Goal: Complete application form

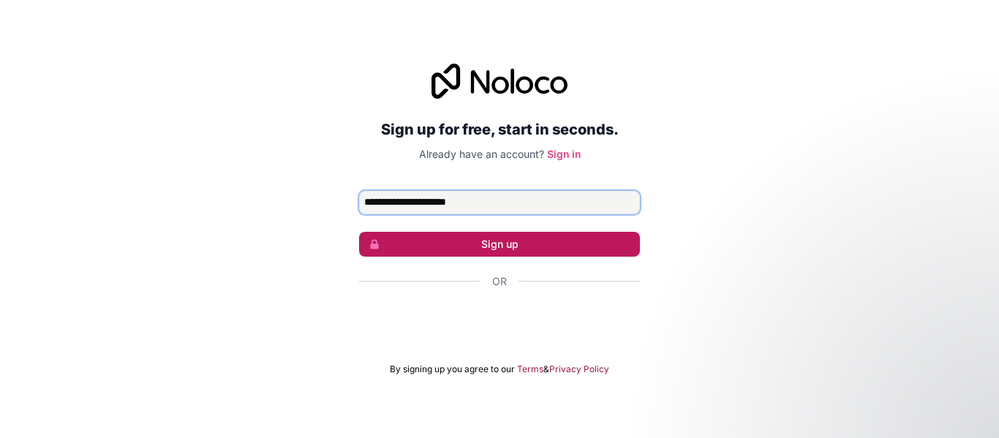
type input "**********"
click at [513, 238] on button "Sign up" at bounding box center [499, 244] width 281 height 25
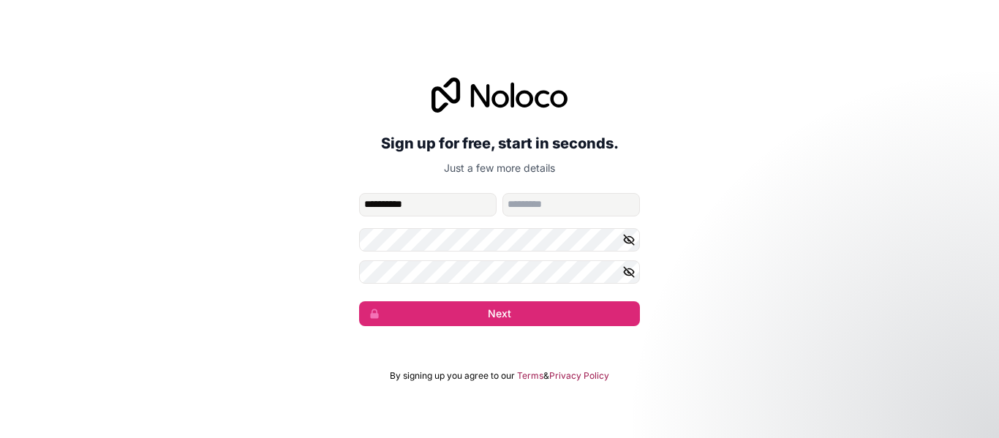
type input "**********"
click at [524, 207] on input "family-name" at bounding box center [570, 204] width 137 height 23
type input "********"
click at [425, 257] on form "**********" at bounding box center [499, 259] width 281 height 133
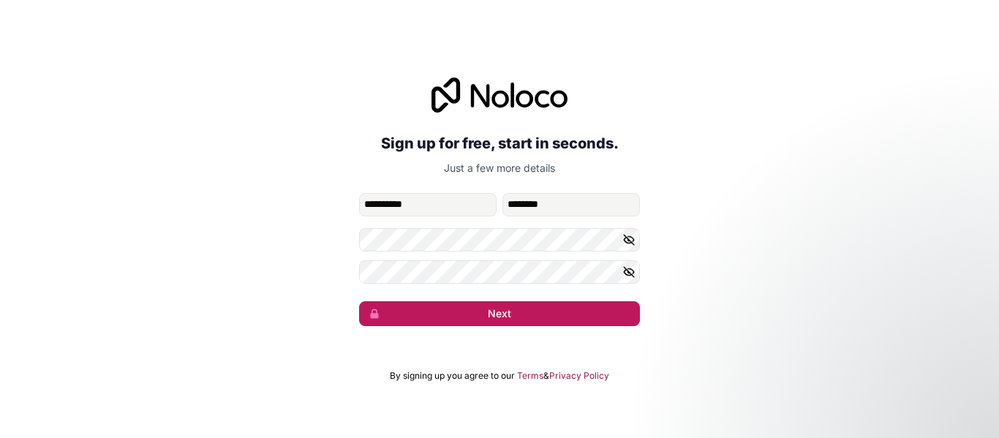
click at [435, 307] on button "Next" at bounding box center [499, 313] width 281 height 25
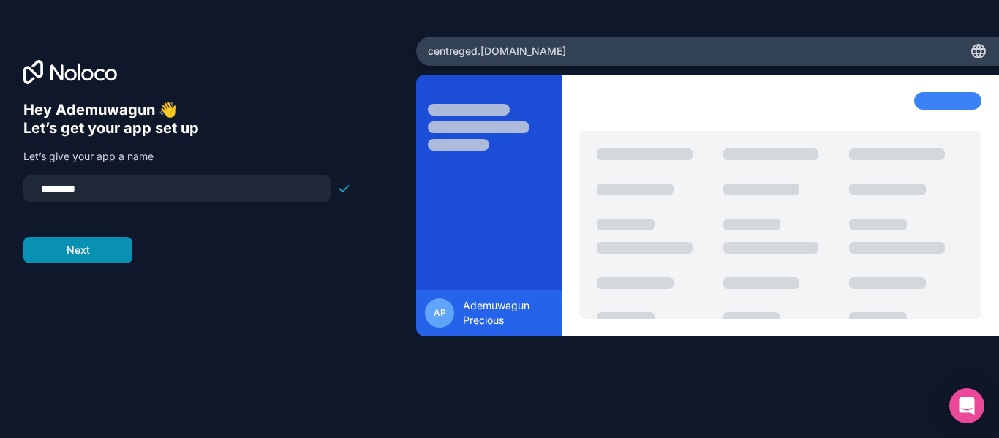
click at [81, 256] on button "Next" at bounding box center [77, 250] width 109 height 26
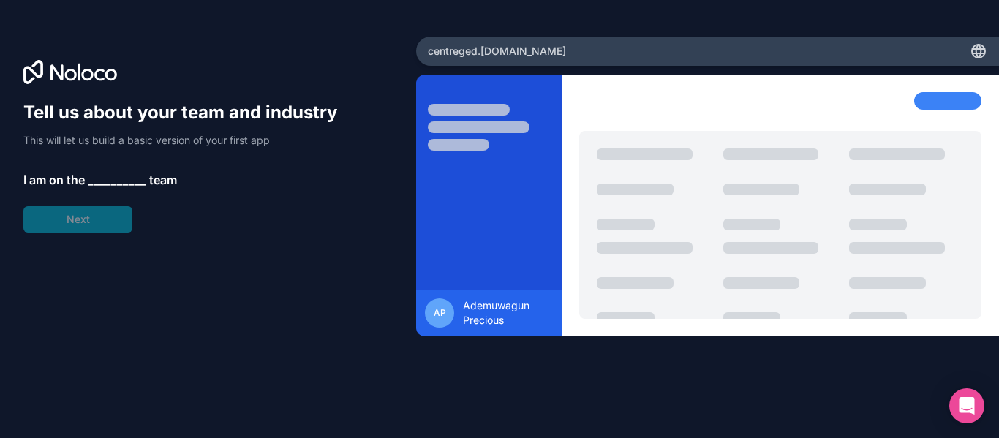
click at [107, 177] on span "__________" at bounding box center [117, 180] width 58 height 18
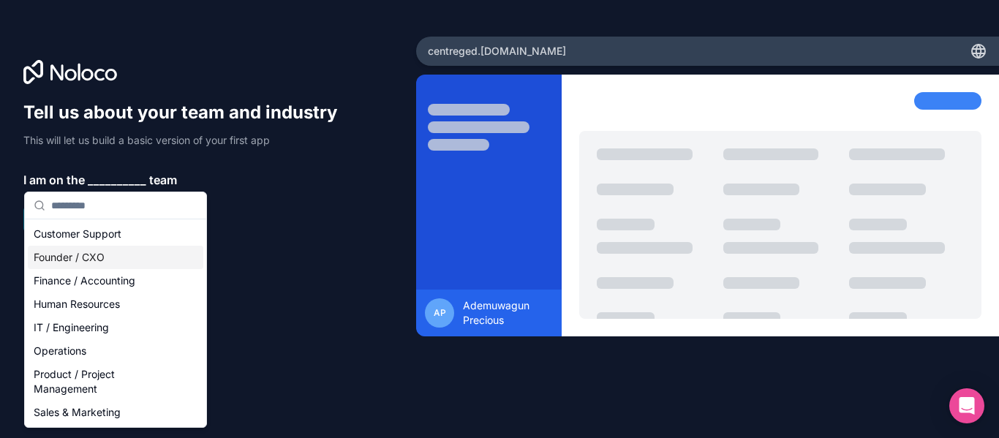
click at [99, 254] on div "Founder / CXO" at bounding box center [115, 257] width 175 height 23
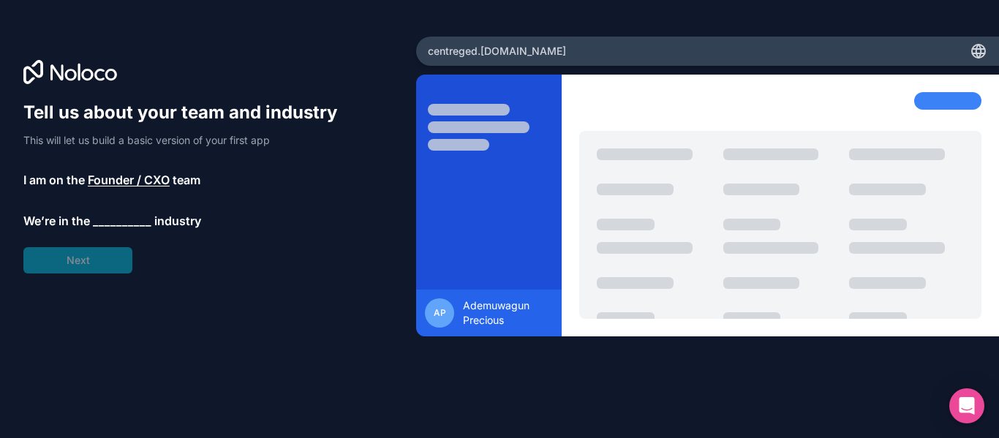
click at [121, 226] on span "__________" at bounding box center [122, 221] width 58 height 18
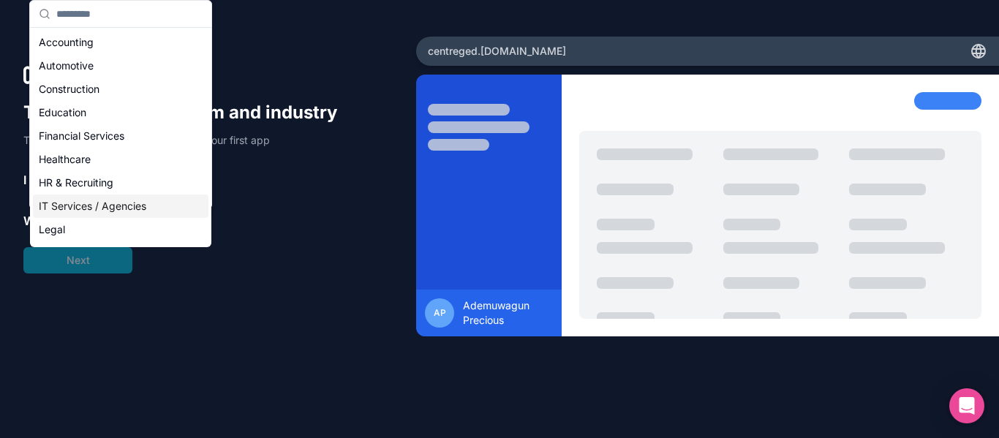
click at [94, 205] on div "IT Services / Agencies" at bounding box center [120, 205] width 175 height 23
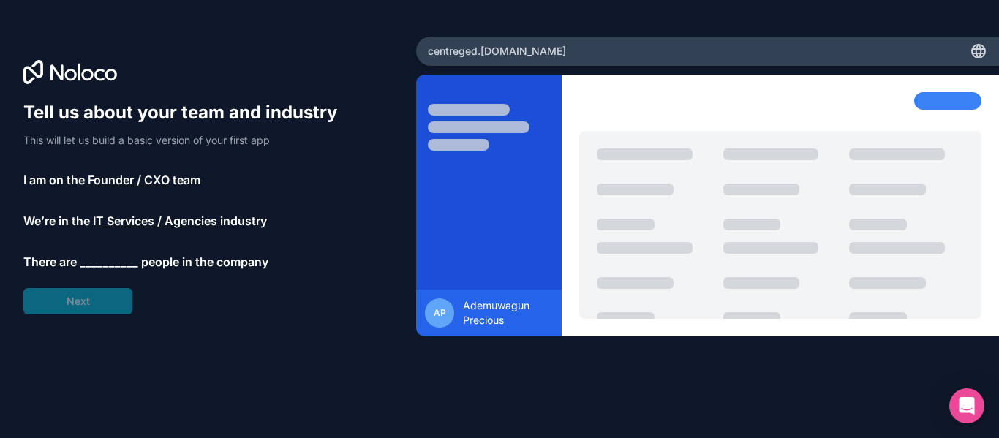
click at [105, 263] on span "__________" at bounding box center [109, 262] width 58 height 18
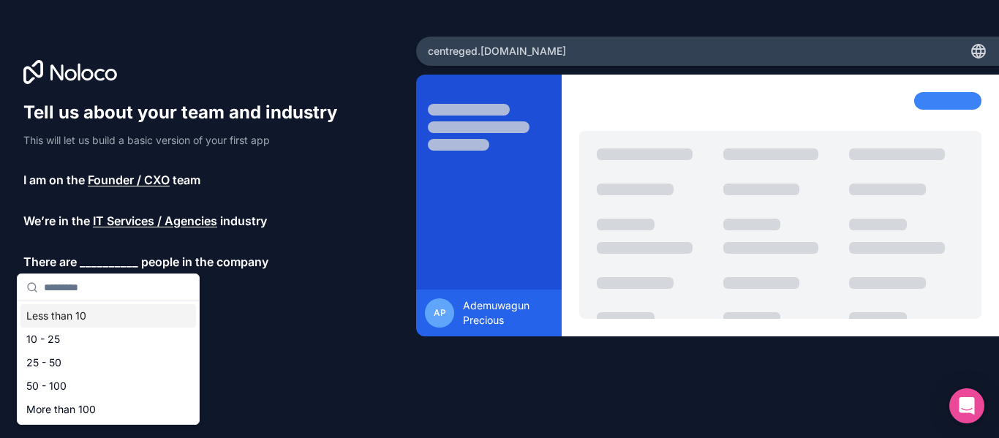
click at [60, 319] on div "Less than 10" at bounding box center [107, 315] width 175 height 23
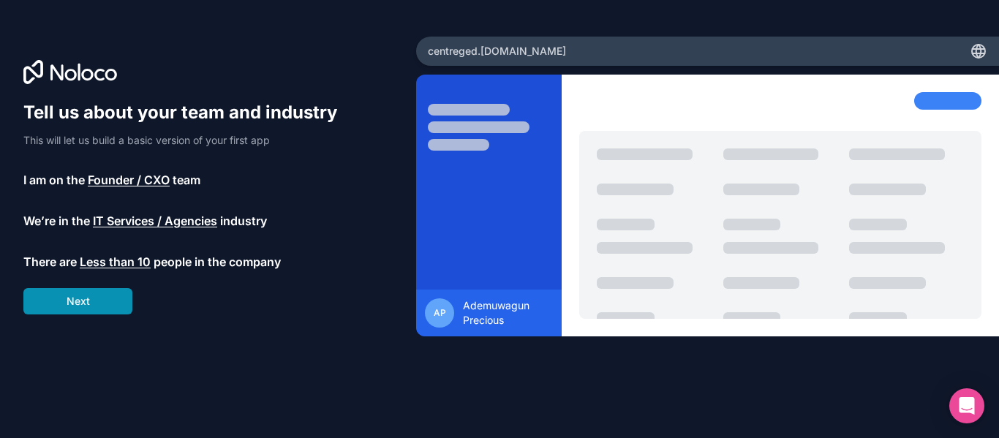
click at [66, 303] on button "Next" at bounding box center [77, 301] width 109 height 26
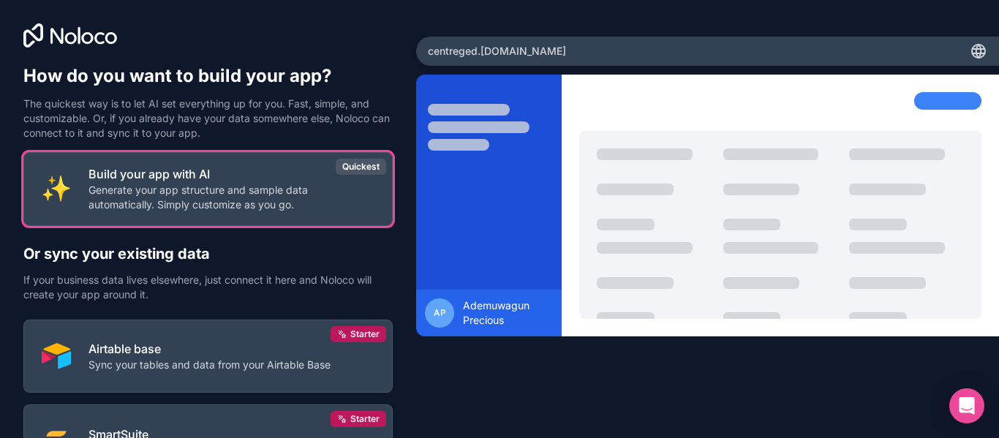
click at [479, 50] on span "centreged .[DOMAIN_NAME]" at bounding box center [497, 51] width 138 height 15
click at [491, 49] on span "centreged .[DOMAIN_NAME]" at bounding box center [497, 51] width 138 height 15
drag, startPoint x: 491, startPoint y: 49, endPoint x: 754, endPoint y: 100, distance: 268.8
click at [754, 100] on div "centreged .[DOMAIN_NAME] AP Ademuwagun Precious" at bounding box center [707, 219] width 583 height 365
click at [969, 52] on icon at bounding box center [978, 51] width 18 height 18
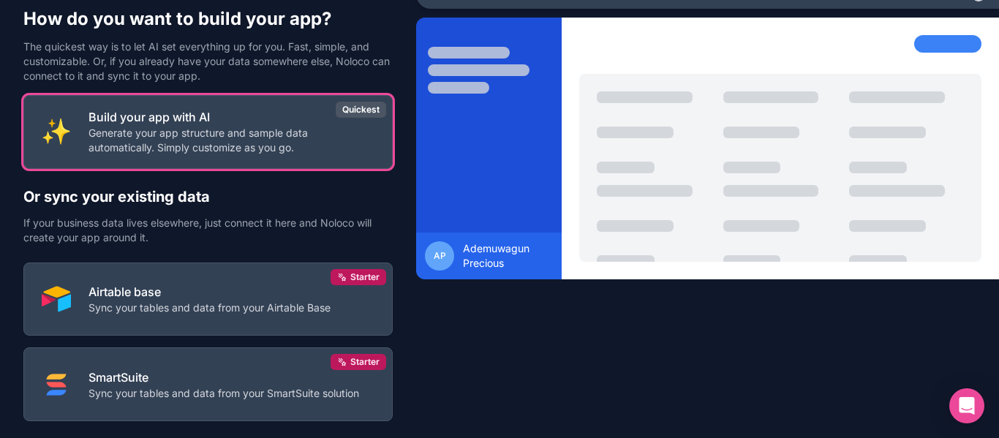
scroll to position [58, 0]
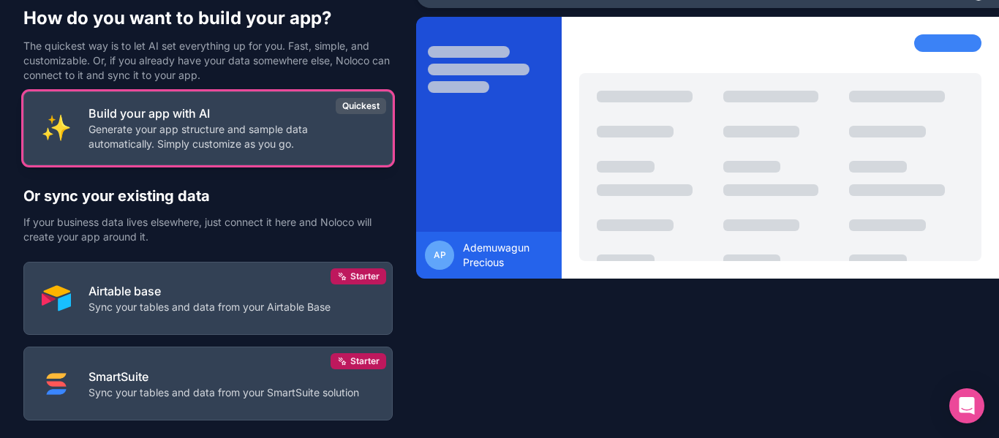
click at [257, 121] on p "Build your app with AI" at bounding box center [231, 114] width 286 height 18
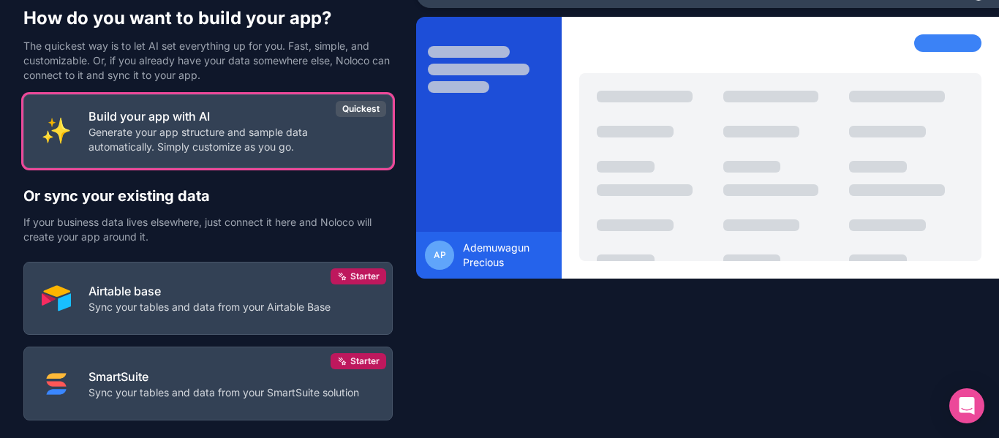
scroll to position [140, 0]
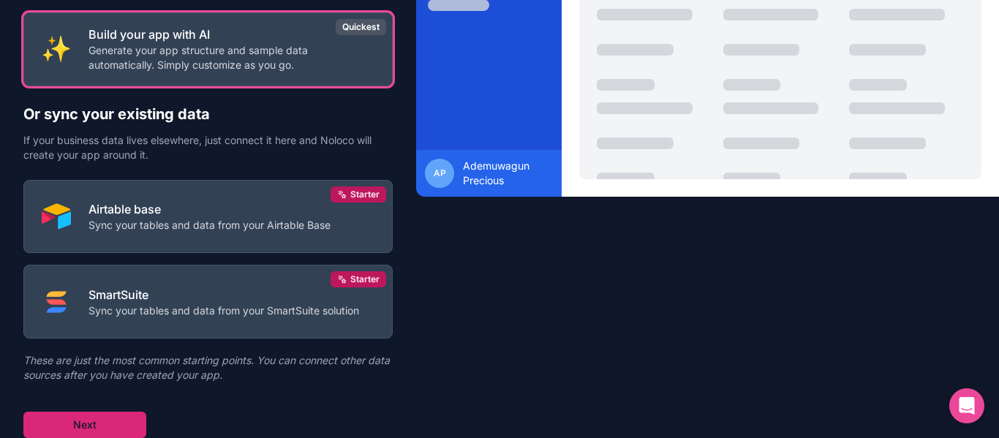
click at [100, 428] on button "Next" at bounding box center [84, 425] width 123 height 26
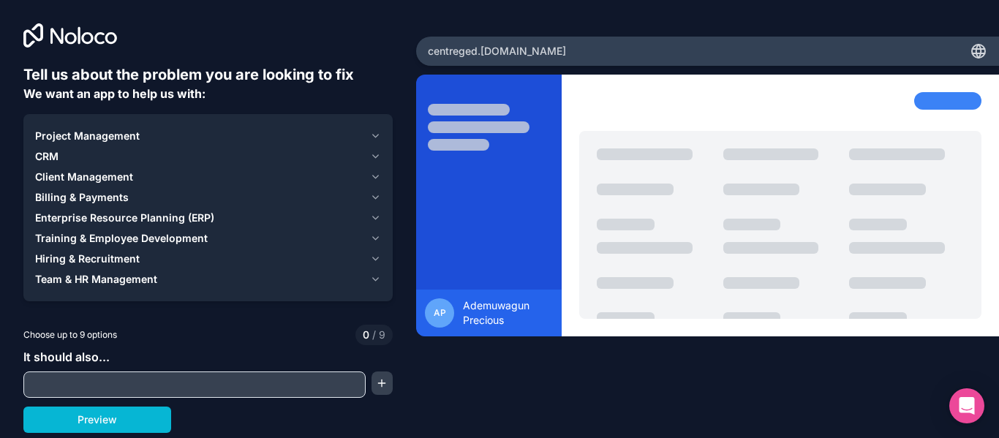
click at [135, 139] on span "Project Management" at bounding box center [87, 136] width 105 height 15
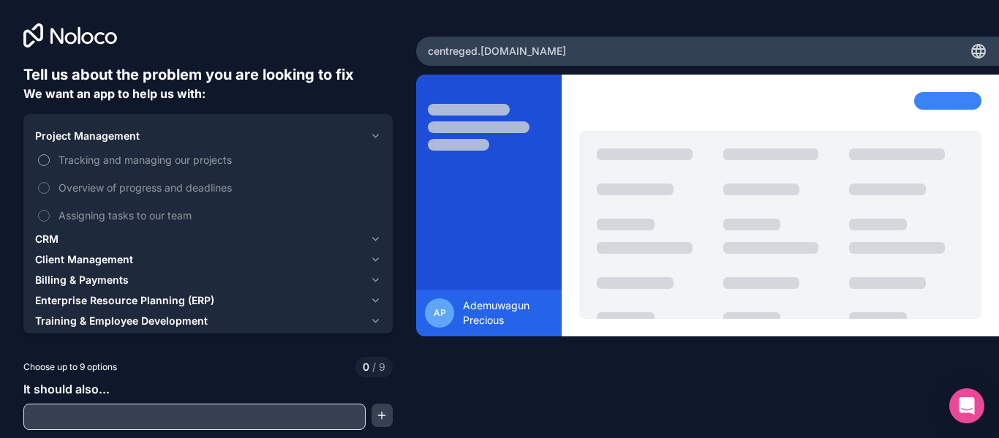
click at [46, 160] on button "Tracking and managing our projects" at bounding box center [44, 160] width 12 height 12
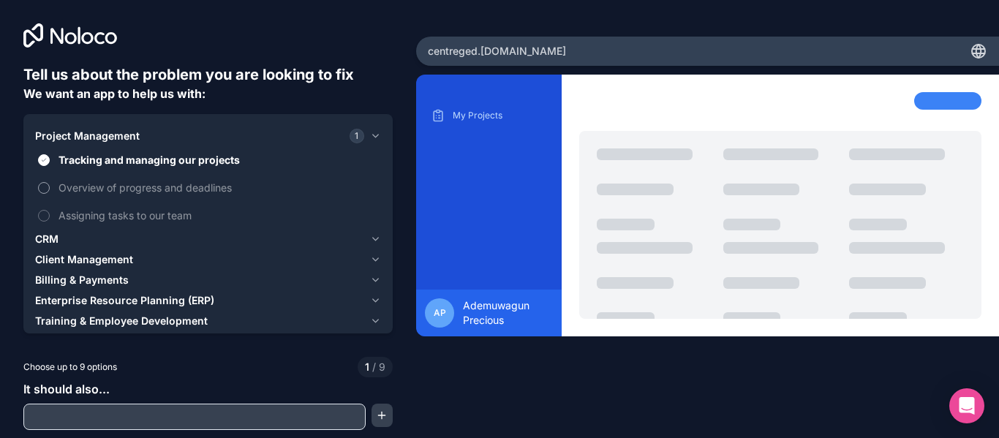
click at [45, 183] on button "Overview of progress and deadlines" at bounding box center [44, 188] width 12 height 12
click at [42, 217] on button "Assigning tasks to our team" at bounding box center [44, 216] width 12 height 12
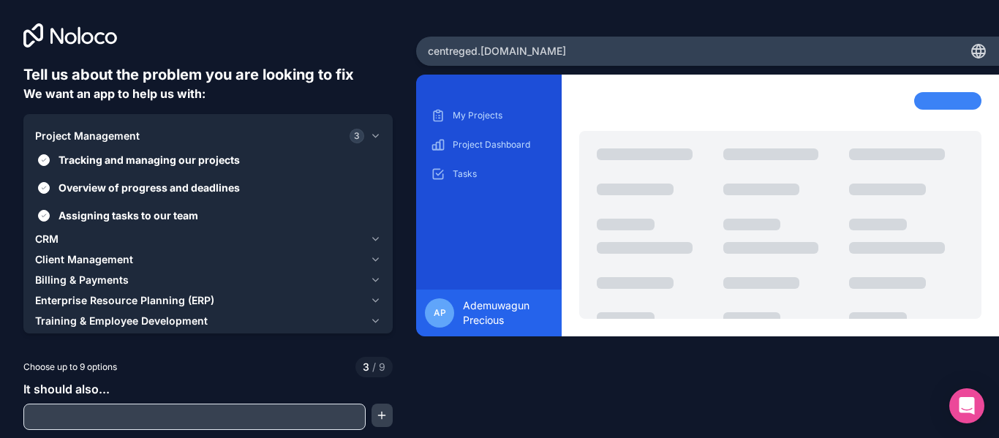
scroll to position [27, 0]
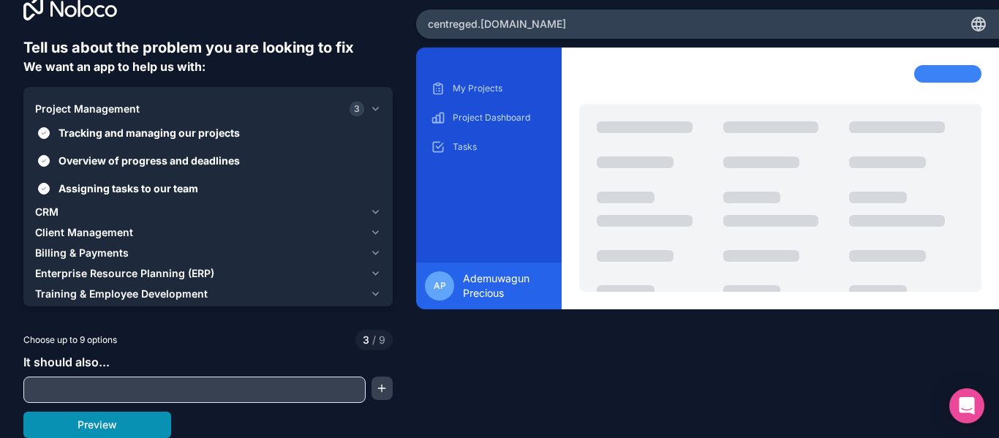
click at [92, 428] on button "Preview" at bounding box center [97, 425] width 148 height 26
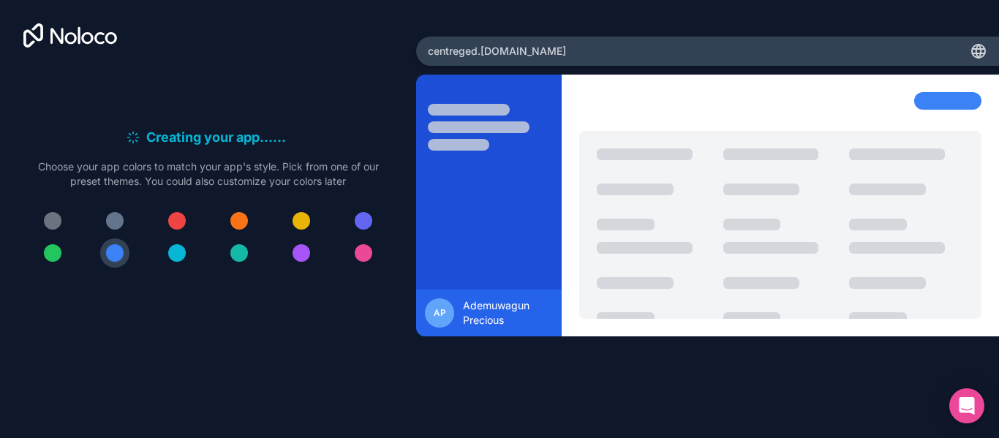
scroll to position [0, 0]
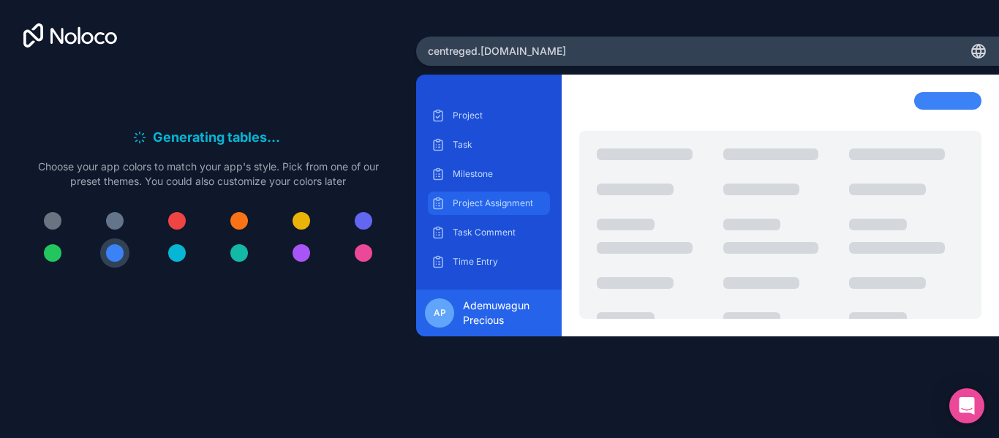
click at [469, 200] on p "Project Assignment" at bounding box center [500, 203] width 94 height 12
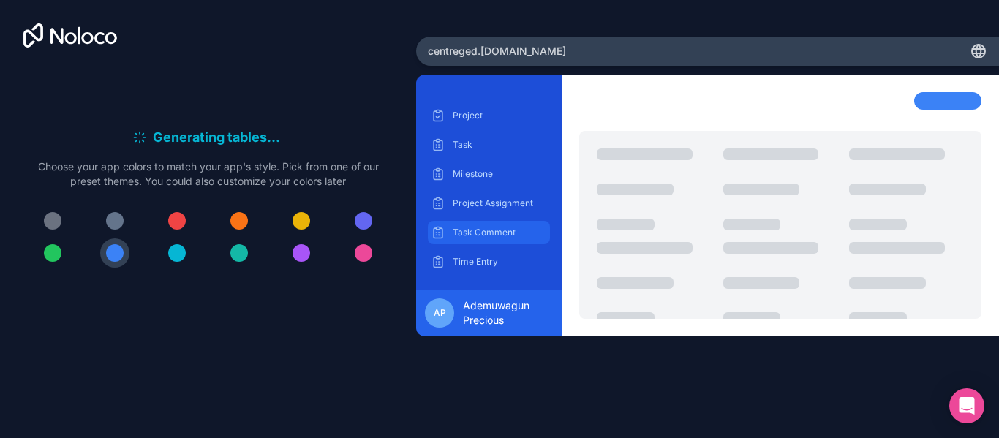
click at [471, 240] on div "Task Comment" at bounding box center [489, 232] width 122 height 23
click at [473, 265] on p "Time Entry" at bounding box center [500, 262] width 94 height 12
